Goal: Communication & Community: Answer question/provide support

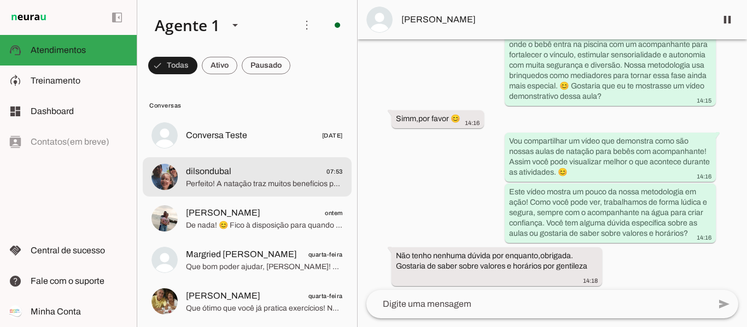
click at [249, 180] on span "Perfeito! A natação traz muitos benefícios para o desenvolvimento, saúde e auto…" at bounding box center [264, 184] width 157 height 11
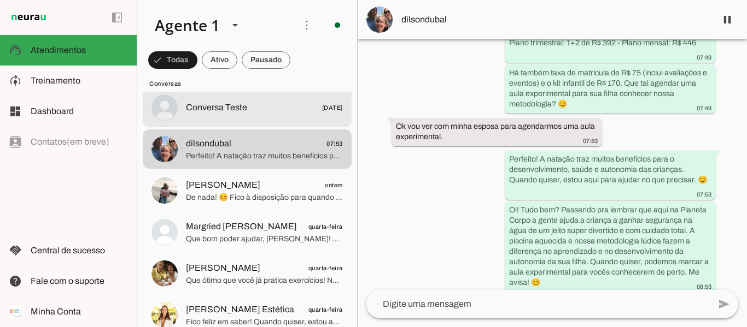
scroll to position [55, 0]
